Goal: Information Seeking & Learning: Check status

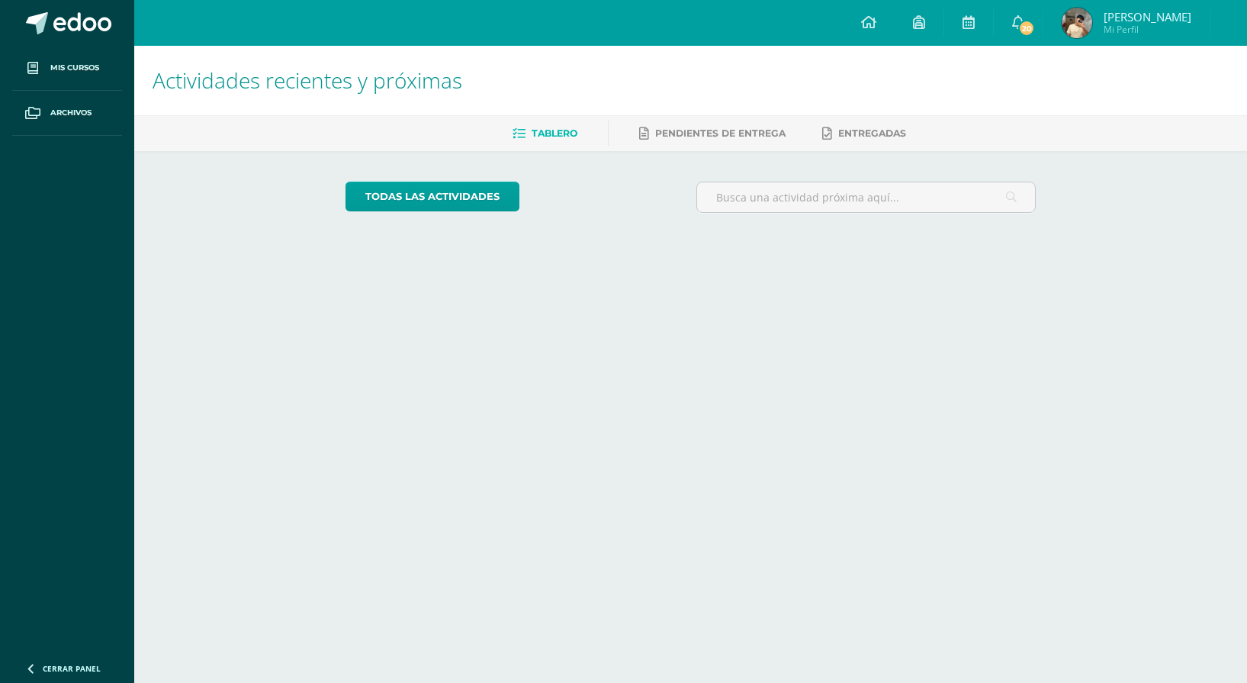
click at [583, 92] on h1 "Actividades recientes y próximas" at bounding box center [691, 80] width 1077 height 69
click at [1029, 38] on link "20" at bounding box center [1018, 23] width 49 height 46
click at [1010, 18] on link "20" at bounding box center [992, 23] width 49 height 46
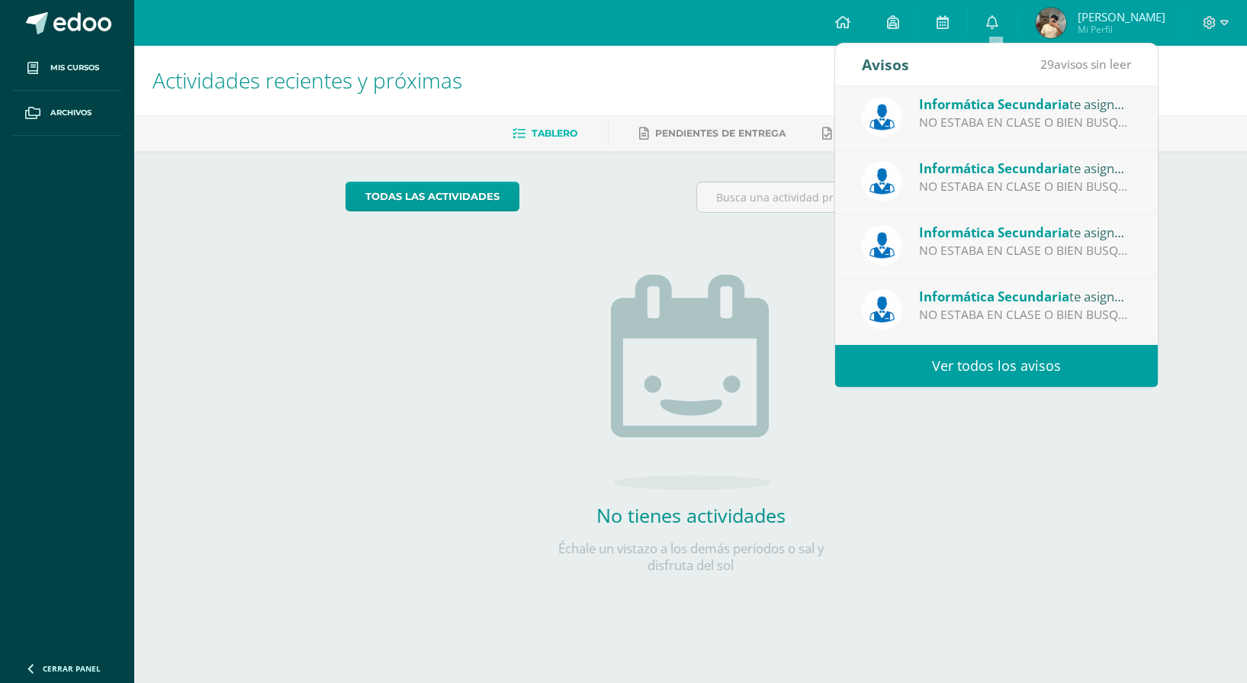
click at [978, 370] on link "Ver todos los avisos" at bounding box center [996, 366] width 323 height 42
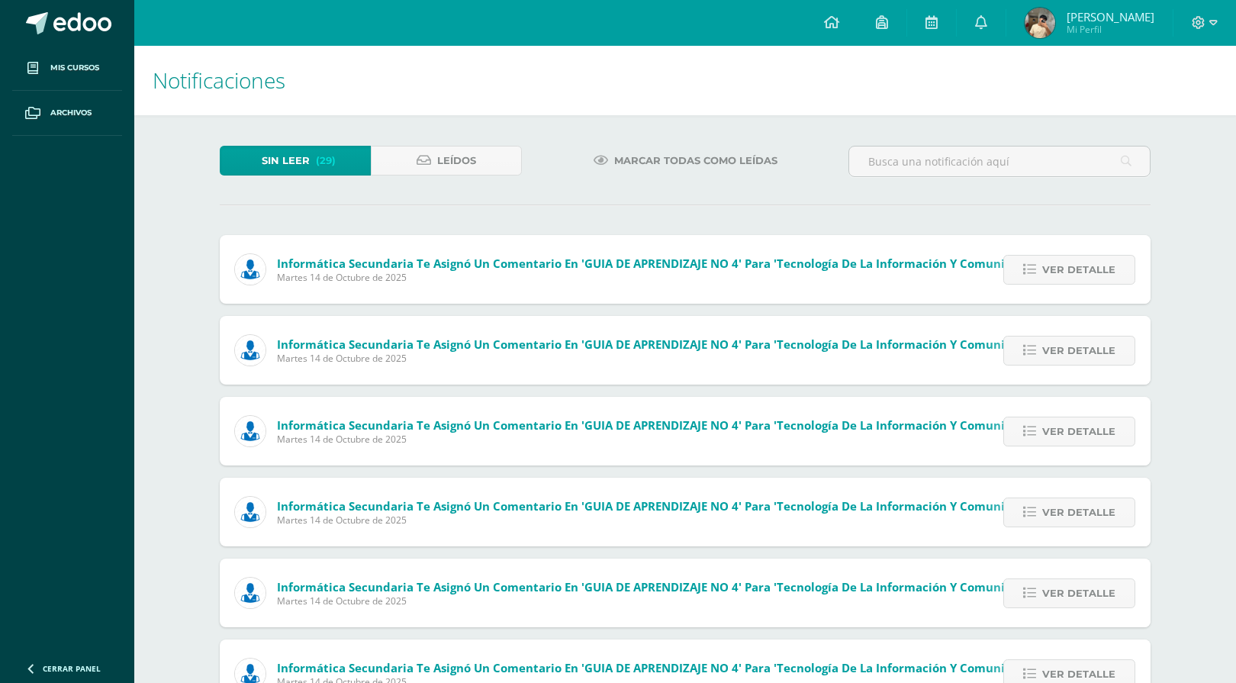
click at [578, 185] on div "Marcar todas como leídas" at bounding box center [685, 168] width 314 height 44
click at [582, 184] on div "Marcar todas como leídas" at bounding box center [685, 168] width 314 height 44
click at [583, 188] on div "Marcar todas como leídas" at bounding box center [685, 168] width 314 height 44
click at [583, 191] on div "Sin leer (29) Leídos Marcar todas como leídas Informática Secundaria te asignó …" at bounding box center [685, 614] width 992 height 998
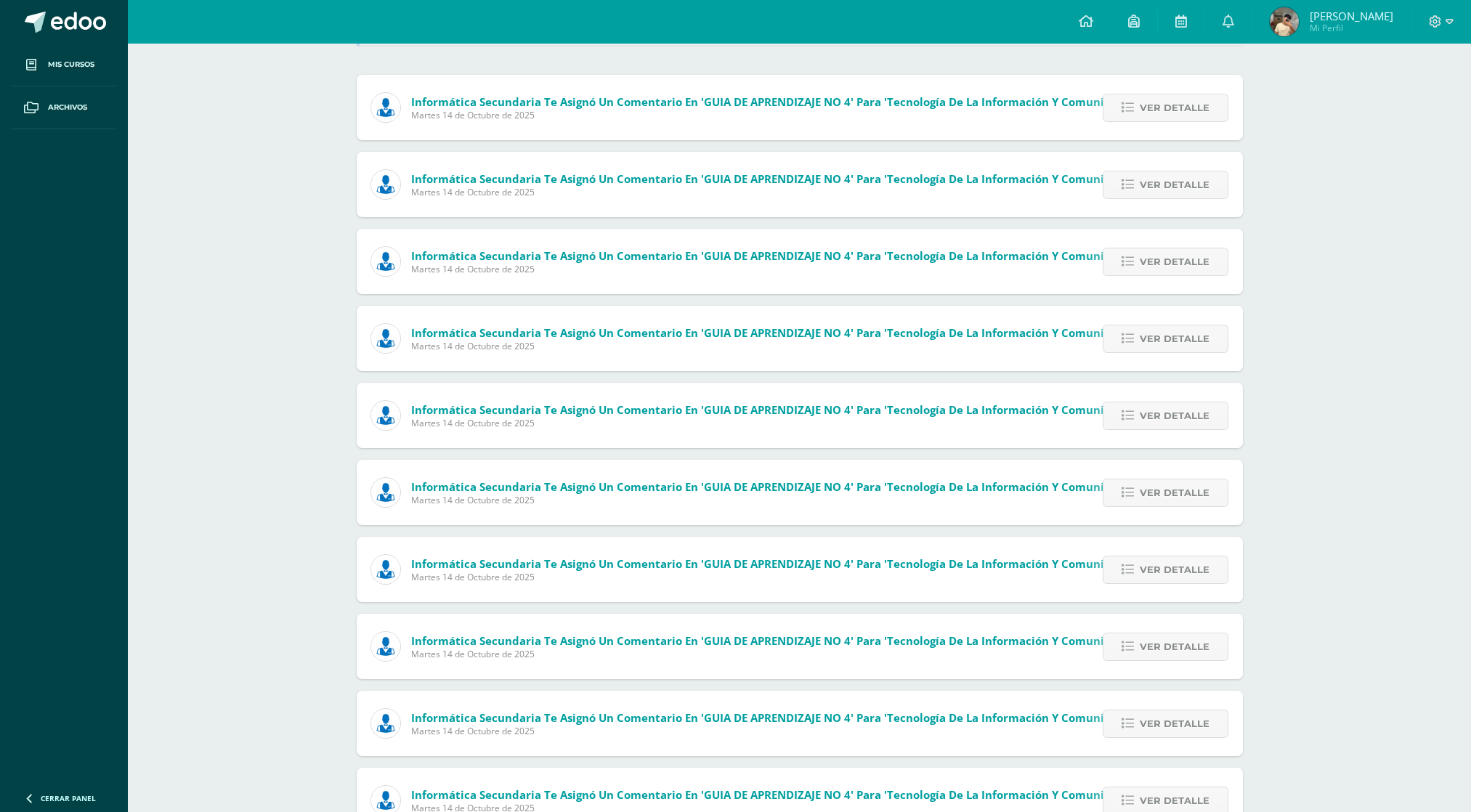
scroll to position [156, 0]
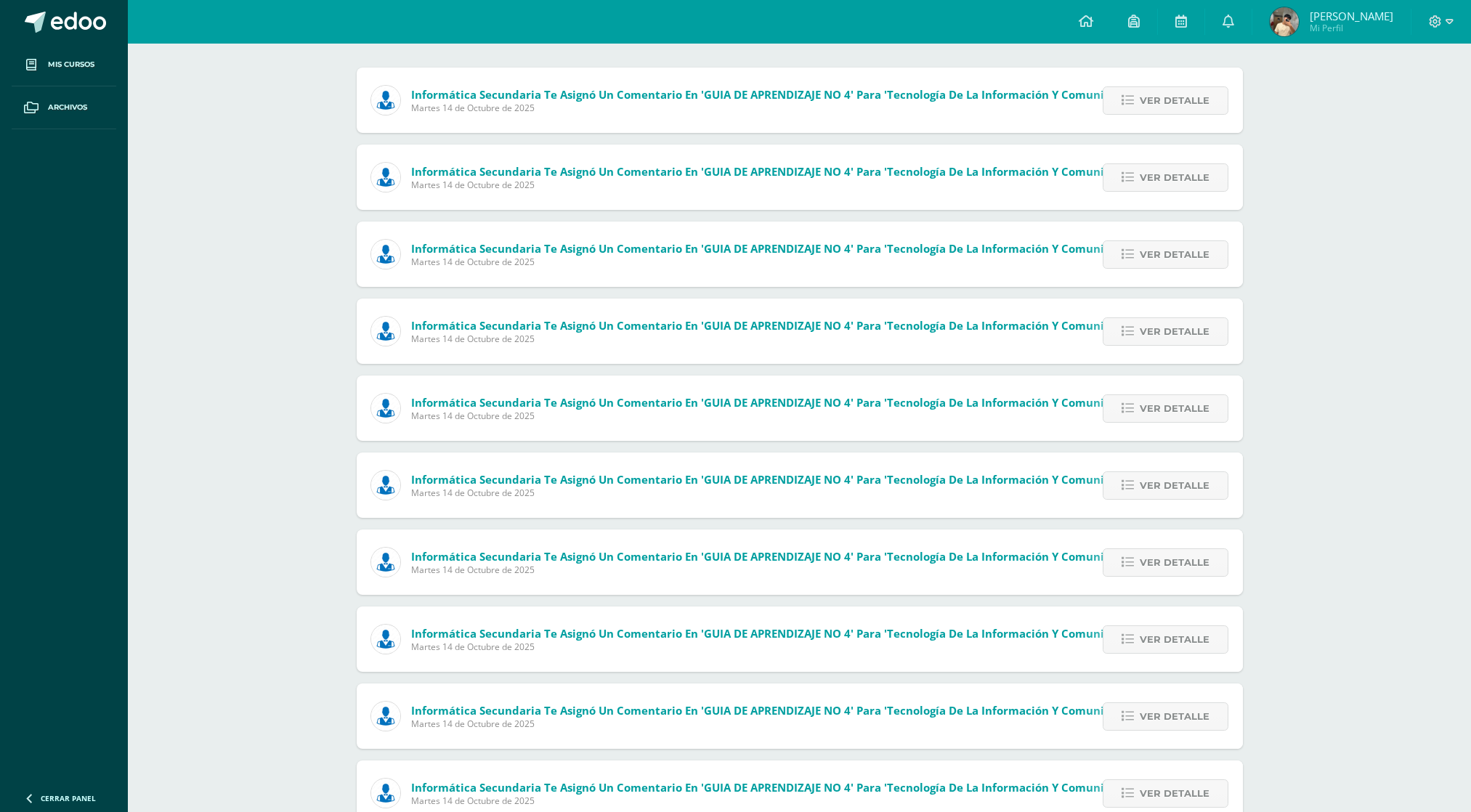
click at [317, 360] on div "Notificaciones Sin leer (29) Leídos Marcar todas como leídas Informática Secund…" at bounding box center [799, 769] width 1343 height 1763
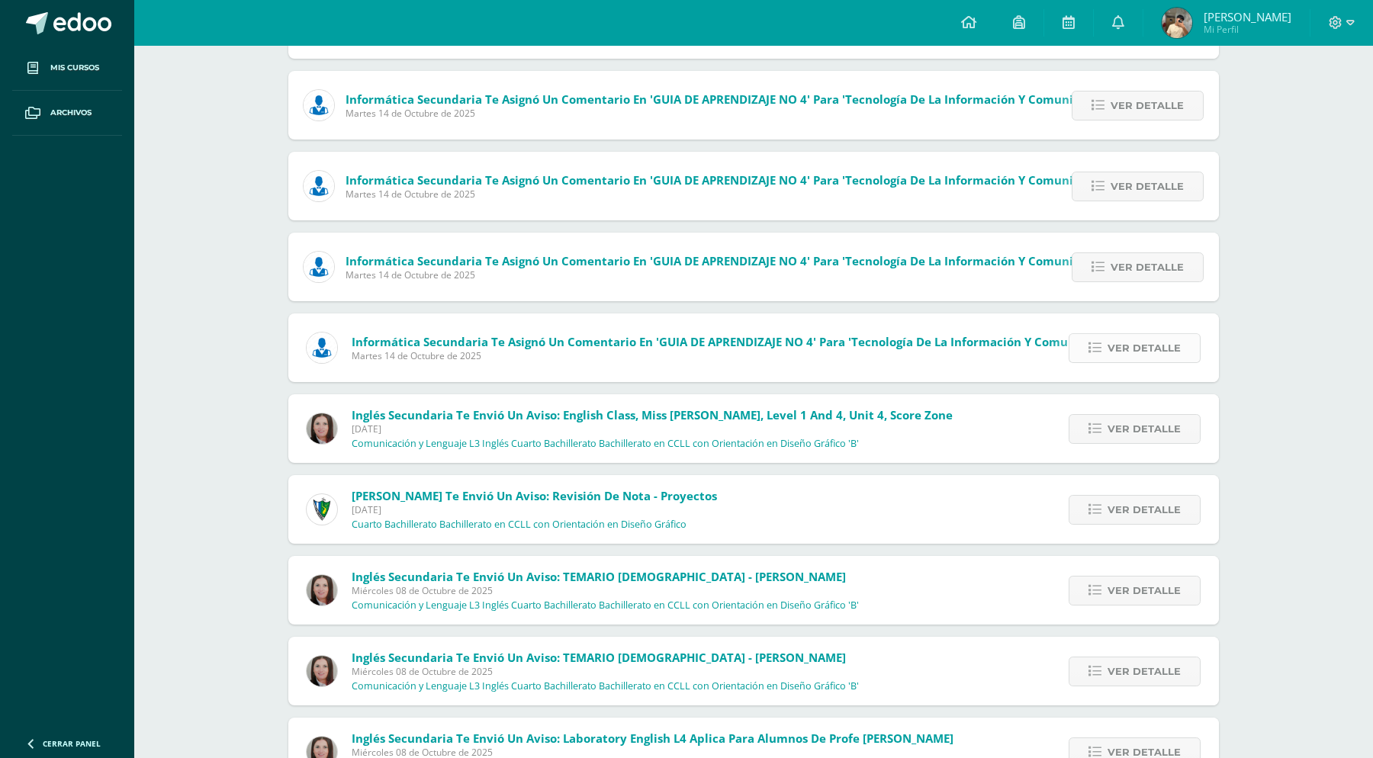
scroll to position [1096, 0]
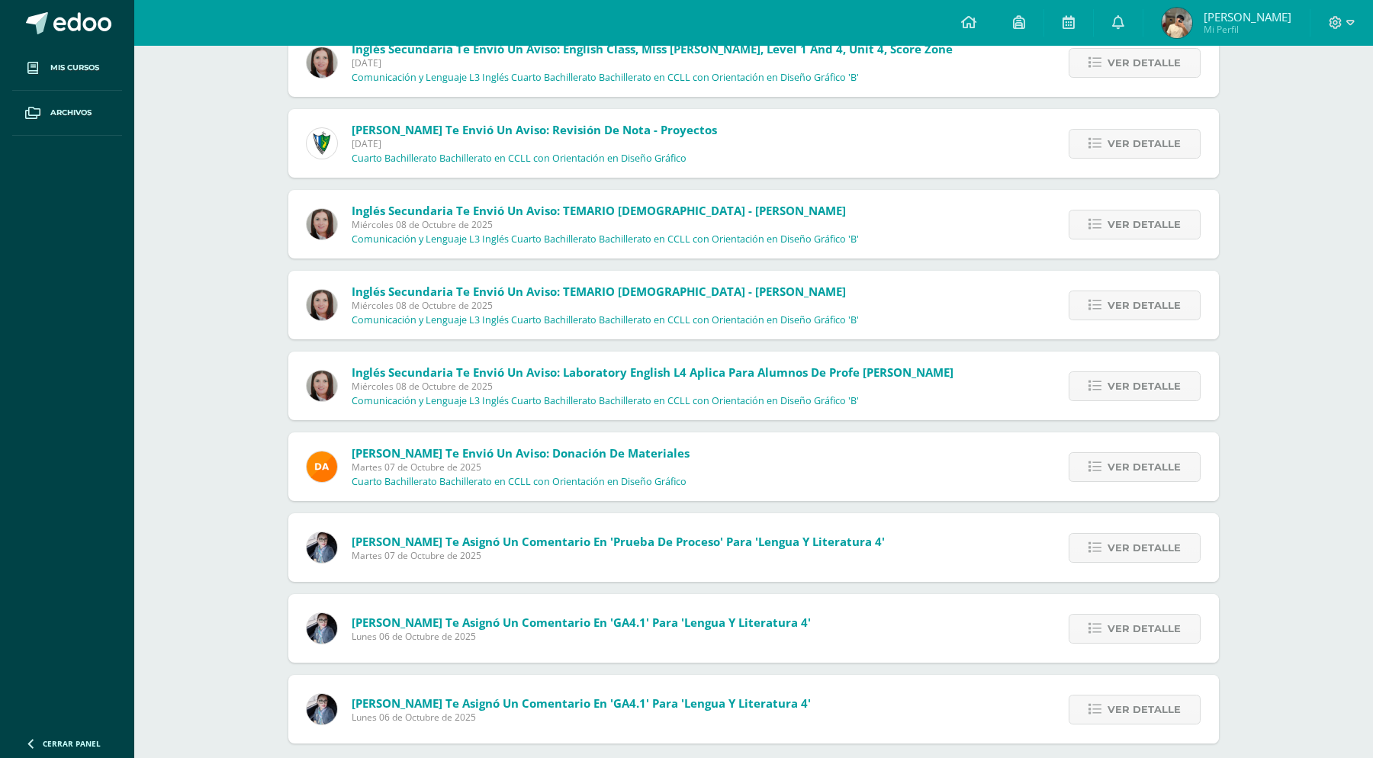
click at [1235, 11] on span "[PERSON_NAME]" at bounding box center [1248, 16] width 88 height 15
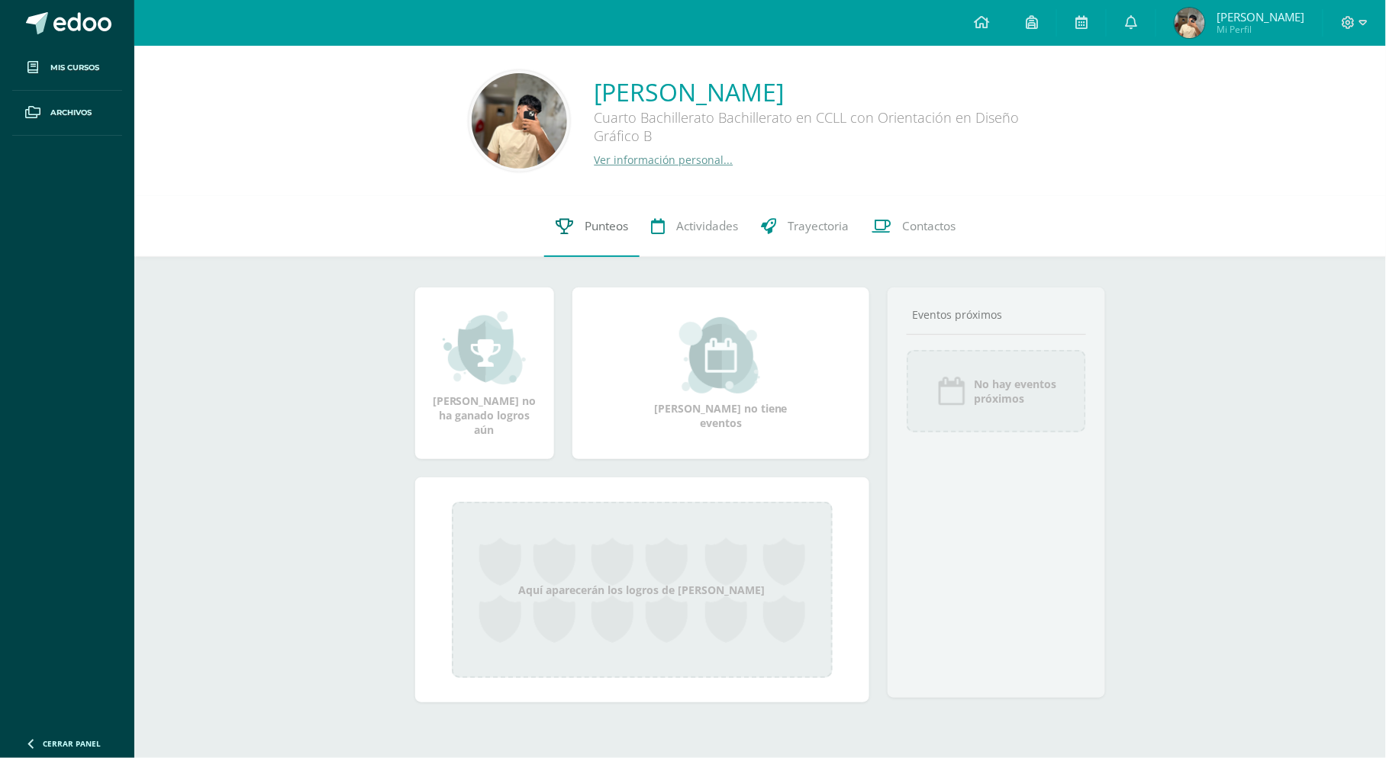
click at [580, 220] on link "Punteos" at bounding box center [591, 226] width 95 height 61
click at [431, 245] on div "0 [PERSON_NAME] 2016000376 Punteos Actividades Trayectoria Contactos" at bounding box center [759, 226] width 1251 height 61
click at [388, 211] on div "0 [PERSON_NAME] 2016000376 Punteos Actividades Trayectoria Contactos" at bounding box center [759, 226] width 1251 height 61
click at [383, 208] on div "0 Leandro Auceda 2016000376 Punteos Actividades Trayectoria Contactos" at bounding box center [759, 226] width 1251 height 61
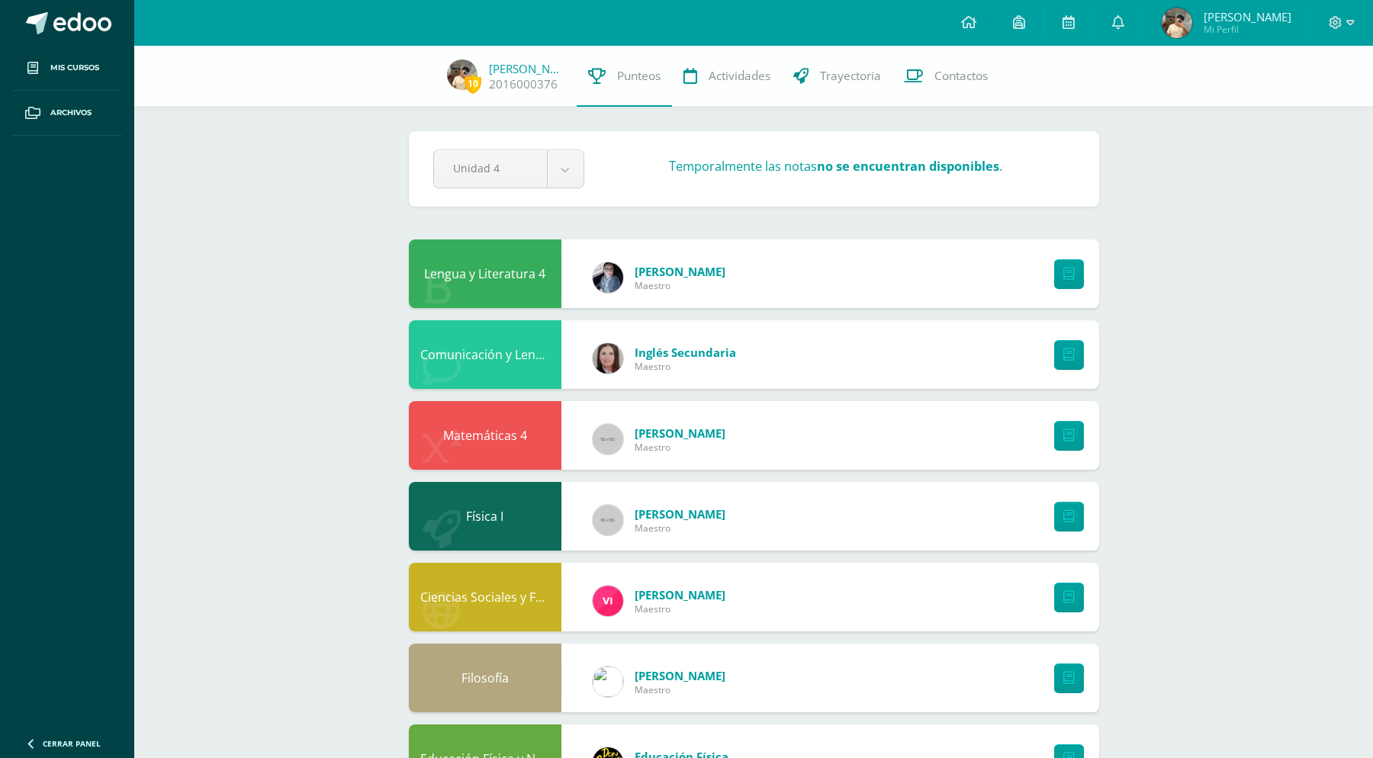
drag, startPoint x: 1241, startPoint y: 345, endPoint x: 1224, endPoint y: 337, distance: 19.1
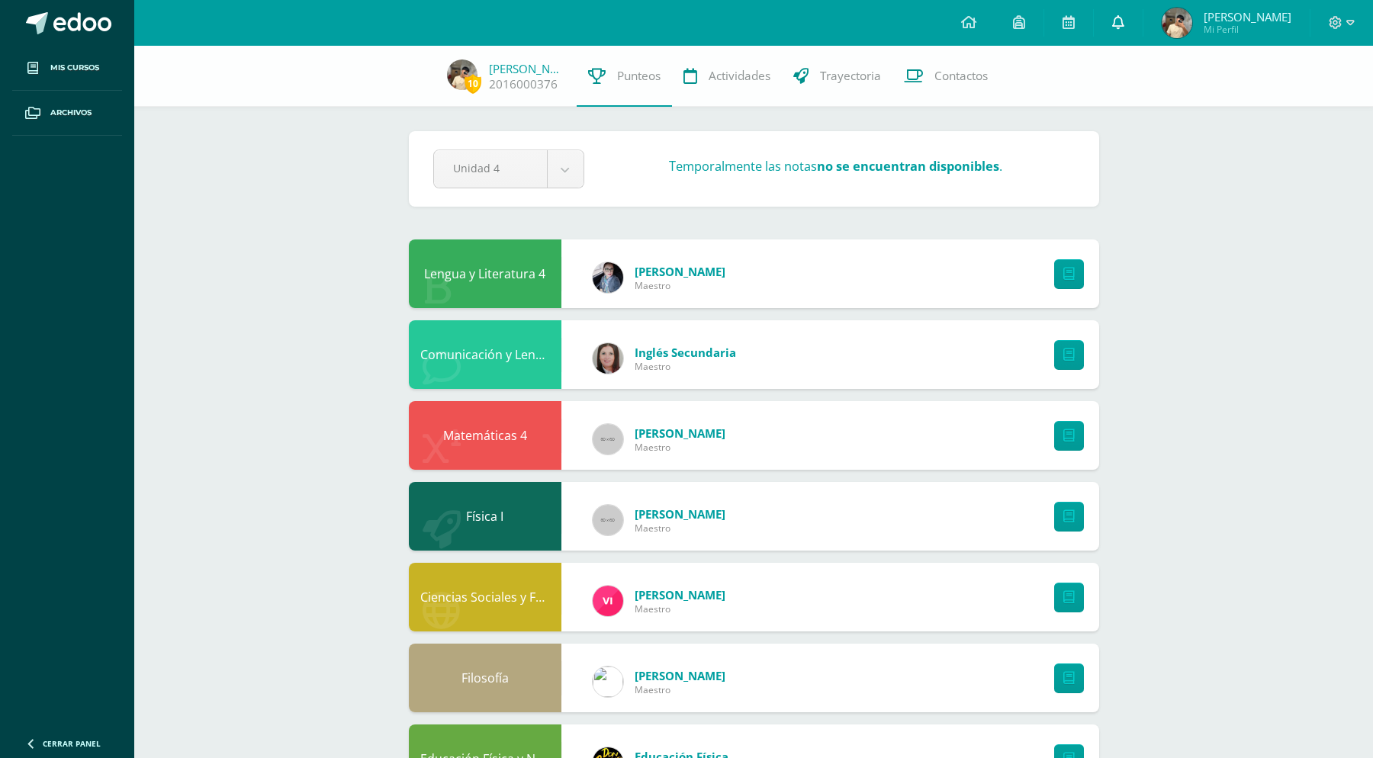
click at [1129, 25] on link at bounding box center [1118, 23] width 49 height 46
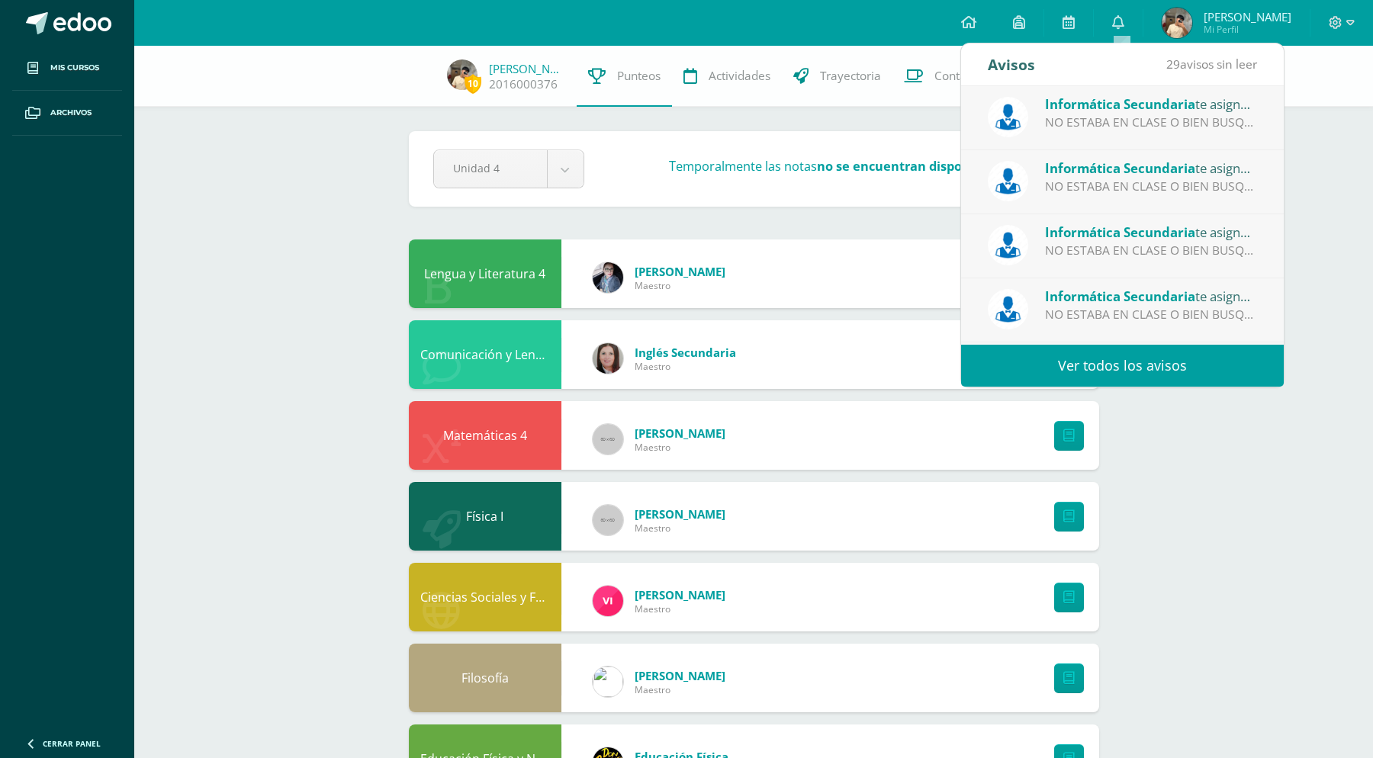
click at [1035, 114] on div "Informática Secundaria te asignó un comentario en 'GUIA DE APRENDIZAJE NO 4' pa…" at bounding box center [1122, 113] width 269 height 38
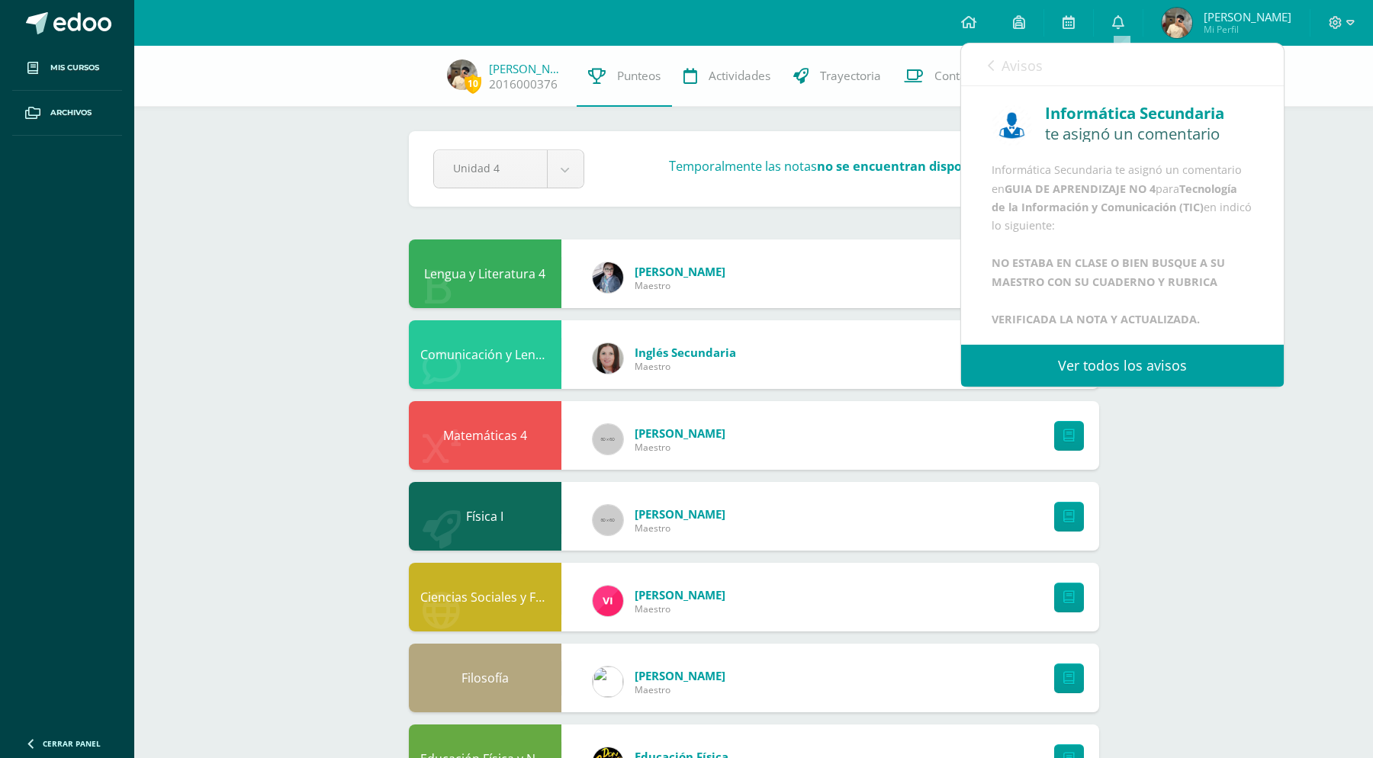
click at [1077, 217] on div "Informática Secundaria te asignó un comentario en GUIA DE APRENDIZAJE NO 4 para…" at bounding box center [1123, 245] width 262 height 168
drag, startPoint x: 1080, startPoint y: 214, endPoint x: 1099, endPoint y: 214, distance: 19.1
click at [1080, 212] on div "Informática Secundaria te asignó un comentario en GUIA DE APRENDIZAJE NO 4 para…" at bounding box center [1123, 245] width 262 height 168
click at [1125, 219] on div "Informática Secundaria te asignó un comentario en GUIA DE APRENDIZAJE NO 4 para…" at bounding box center [1123, 245] width 262 height 168
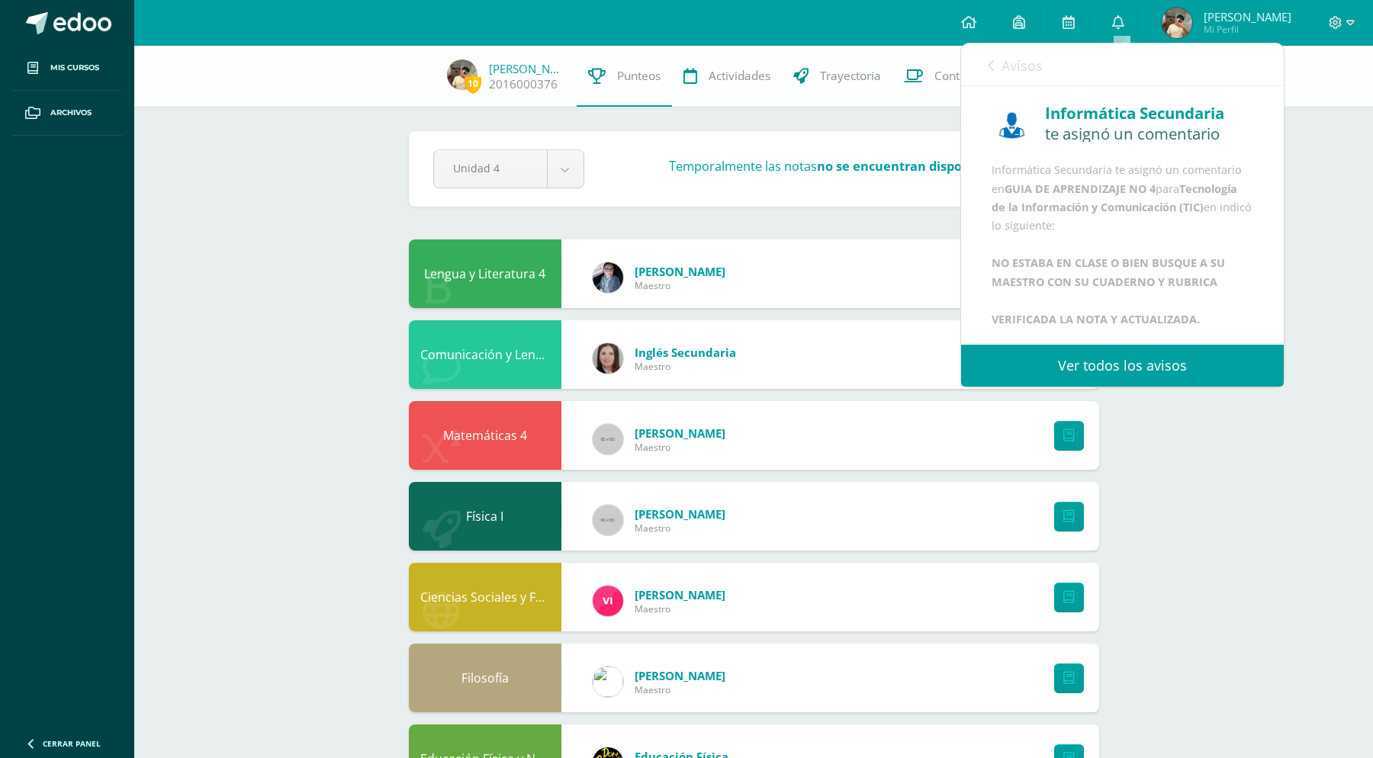
click at [1122, 206] on div "Informática Secundaria te asignó un comentario en GUIA DE APRENDIZAJE NO 4 para…" at bounding box center [1123, 245] width 262 height 168
click at [1123, 254] on div "Informática Secundaria te asignó un comentario en GUIA DE APRENDIZAJE NO 4 para…" at bounding box center [1123, 245] width 262 height 168
click at [1069, 311] on b "NO ESTABA EN CLASE O BIEN BUSQUE A SU MAESTRO CON SU CUADERNO Y RUBRICA VERIFIC…" at bounding box center [1108, 291] width 233 height 70
